Goal: Information Seeking & Learning: Understand process/instructions

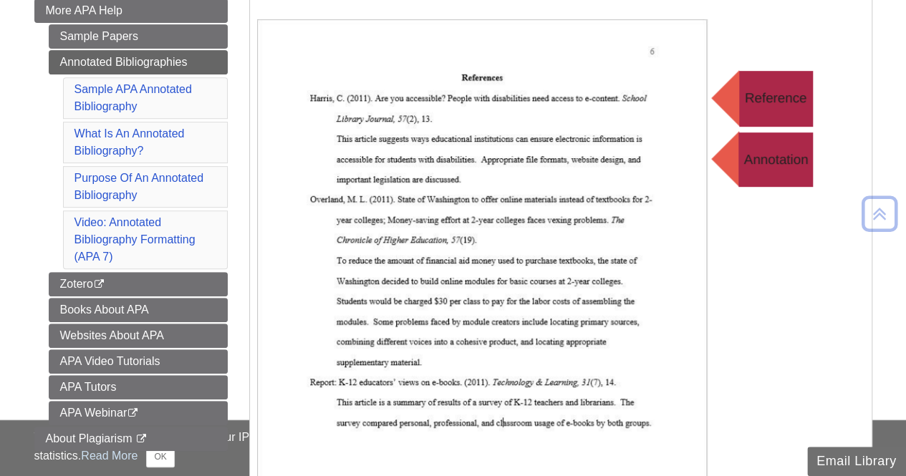
scroll to position [283, 0]
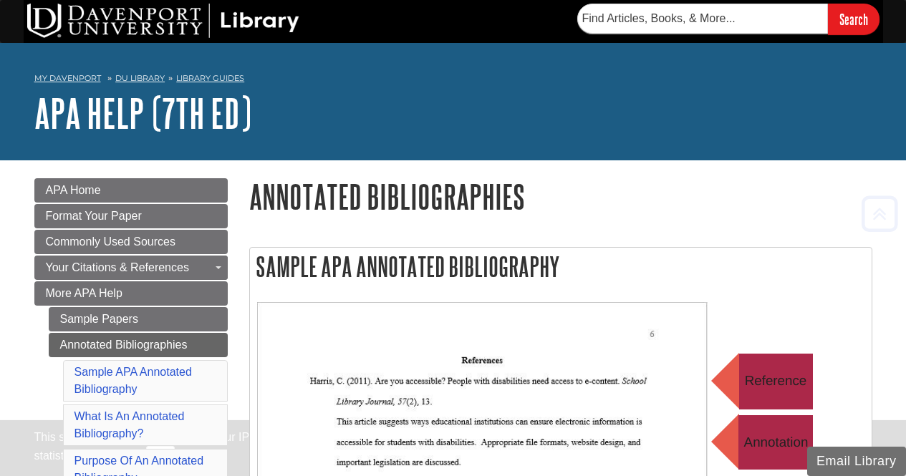
scroll to position [955, 0]
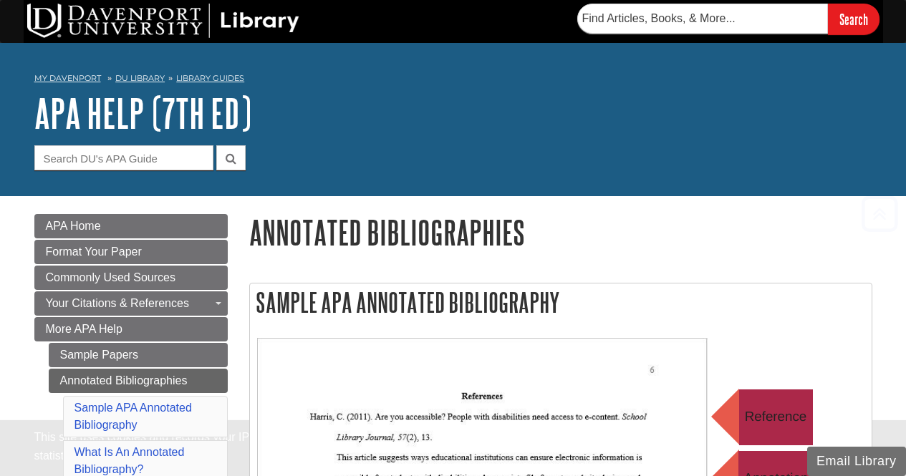
scroll to position [1337, 0]
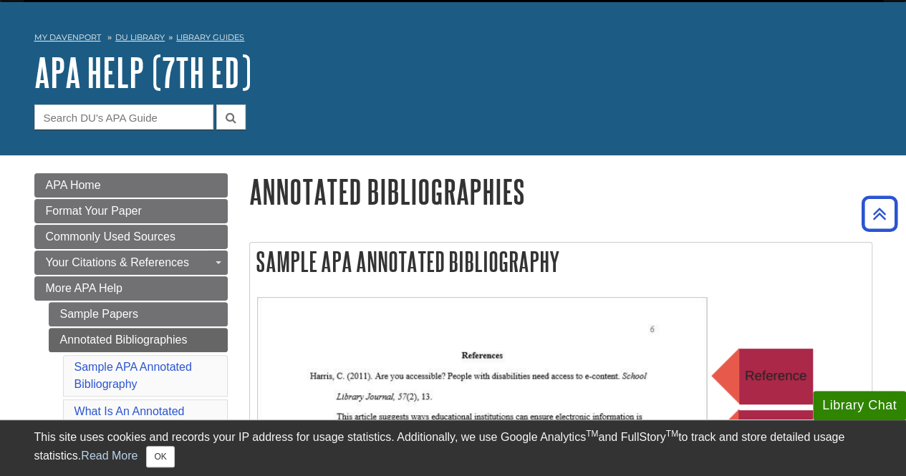
scroll to position [2, 0]
